Goal: Navigation & Orientation: Understand site structure

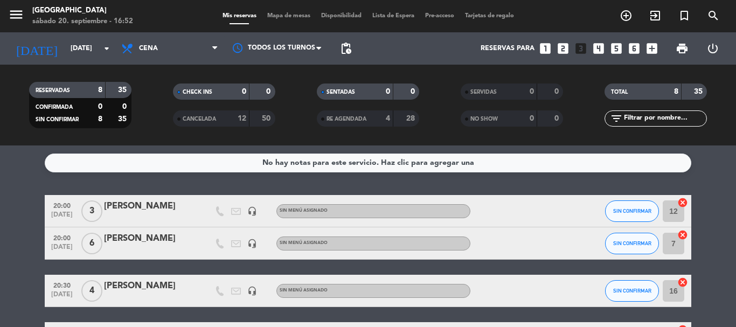
click at [270, 16] on span "Mapa de mesas" at bounding box center [289, 16] width 54 height 6
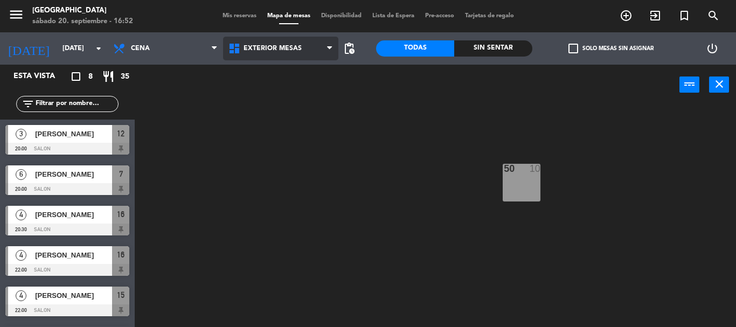
click at [274, 43] on span "Exterior Mesas" at bounding box center [280, 49] width 115 height 24
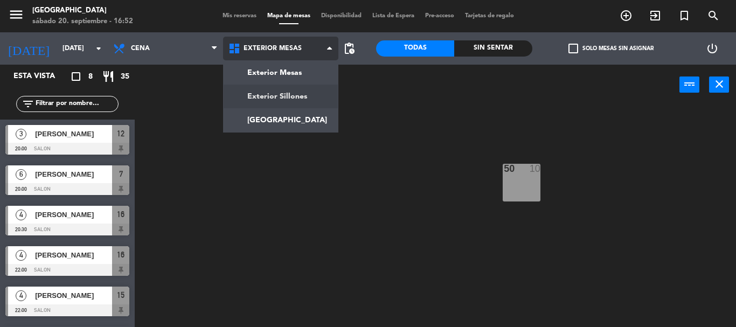
click at [295, 92] on ng-component "menu Pampa Café [DATE] 20. septiembre - 16:52 Mis reservas Mapa de mesas Dispon…" at bounding box center [368, 163] width 736 height 327
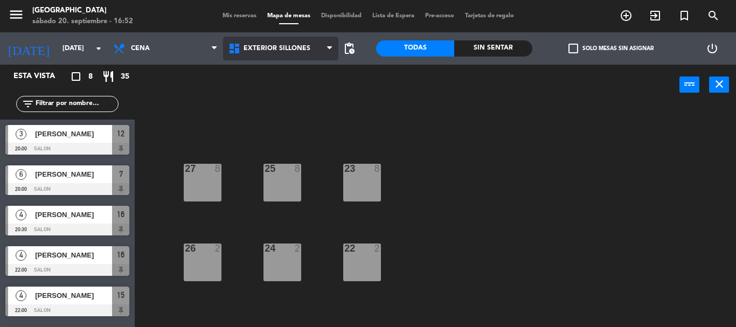
click at [287, 54] on span "Exterior Sillones" at bounding box center [280, 49] width 115 height 24
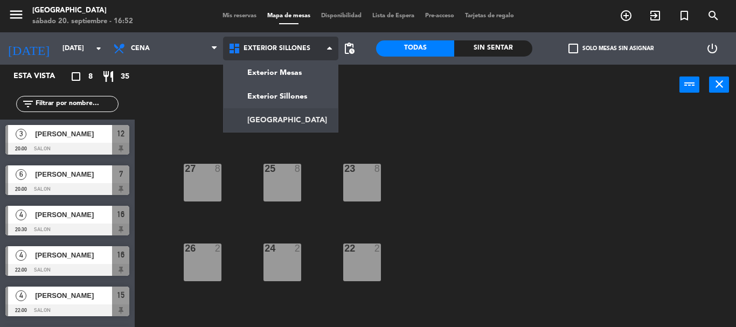
click at [311, 111] on ng-component "menu Pampa Café [DATE] 20. septiembre - 16:52 Mis reservas Mapa de mesas Dispon…" at bounding box center [368, 163] width 736 height 327
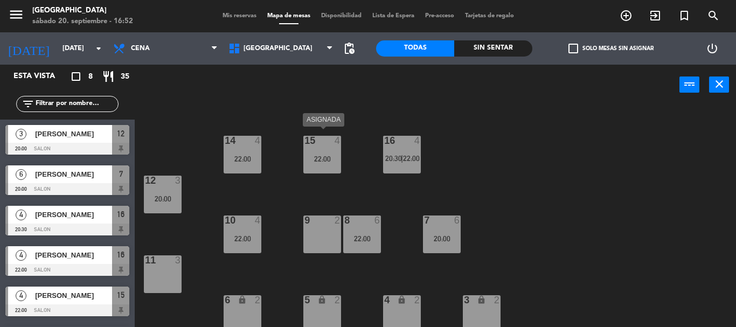
scroll to position [74, 0]
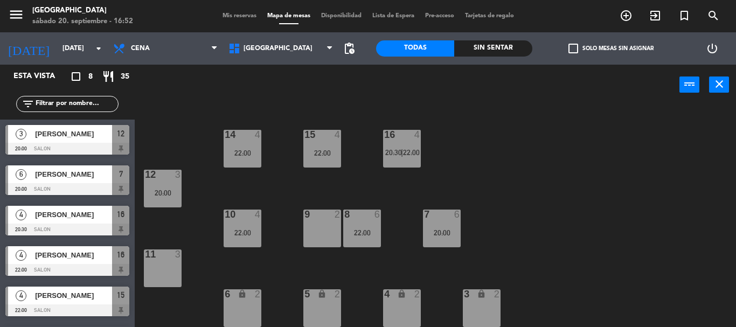
click at [89, 144] on div at bounding box center [67, 149] width 124 height 12
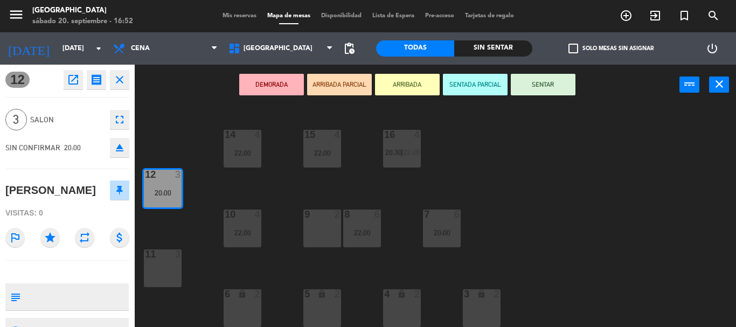
click at [123, 78] on icon "close" at bounding box center [119, 79] width 13 height 13
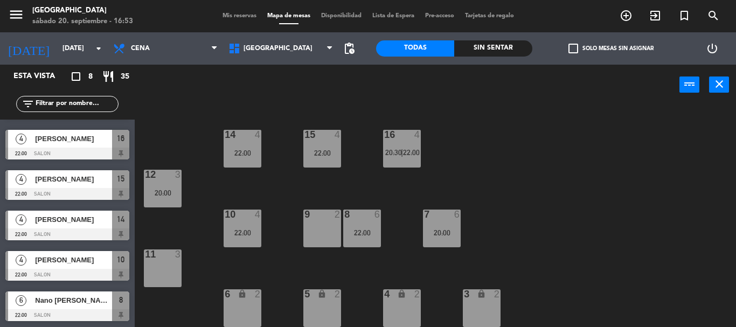
scroll to position [117, 0]
